Goal: Complete application form

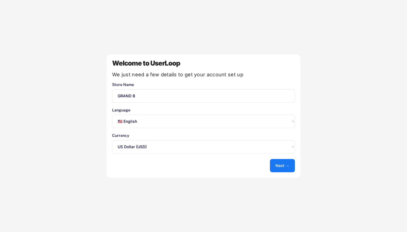
select select ""en""
select select ""1348695171700984260__LOOKUP__1635527639547x175194367885836100""
click at [193, 99] on input "input" at bounding box center [203, 95] width 183 height 13
type input "GRAND B."
click at [285, 162] on button "Next →" at bounding box center [282, 165] width 25 height 13
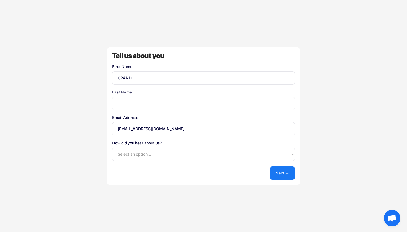
type input "GRAND"
type input "B"
select select ""reffered_by_a_friend""
click at [287, 171] on button "Next →" at bounding box center [282, 173] width 25 height 13
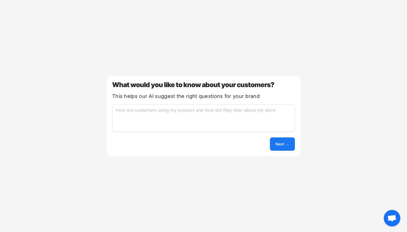
click at [255, 114] on textarea at bounding box center [203, 118] width 183 height 28
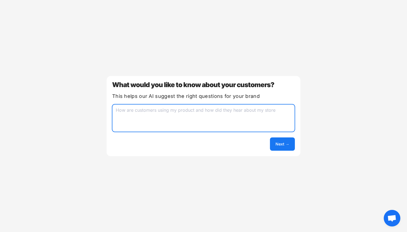
paste textarea ""How do you rate your GRAND B drip? ⭐⭐⭐⭐⭐""
type textarea ""How do you rate your GRAND B drip? ⭐⭐⭐⭐⭐""
click at [289, 147] on button "Next →" at bounding box center [282, 144] width 25 height 13
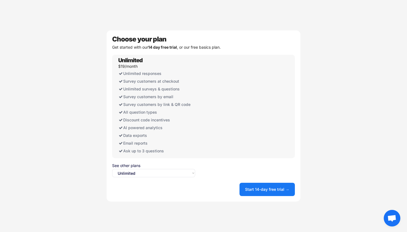
select select ""free0""
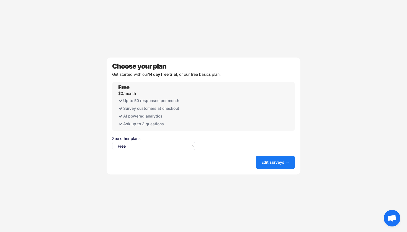
click at [270, 159] on button "Edit surveys →" at bounding box center [275, 162] width 39 height 13
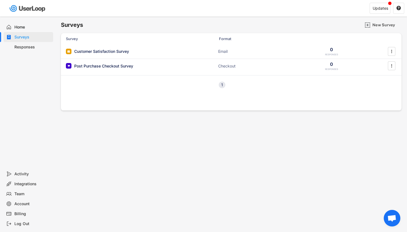
click at [15, 25] on div "Home" at bounding box center [32, 27] width 37 height 5
